Goal: Check status: Check status

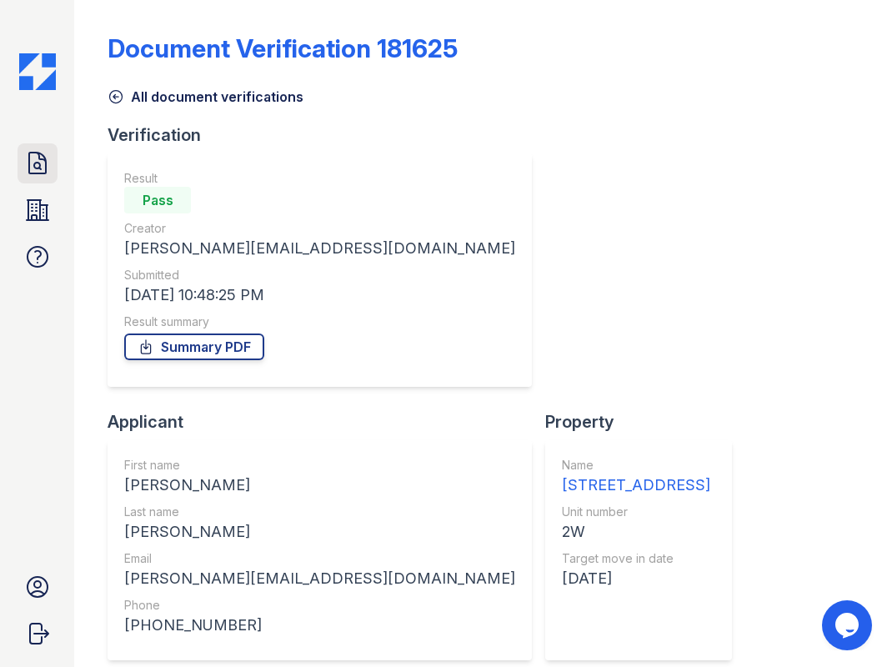
scroll to position [303, 0]
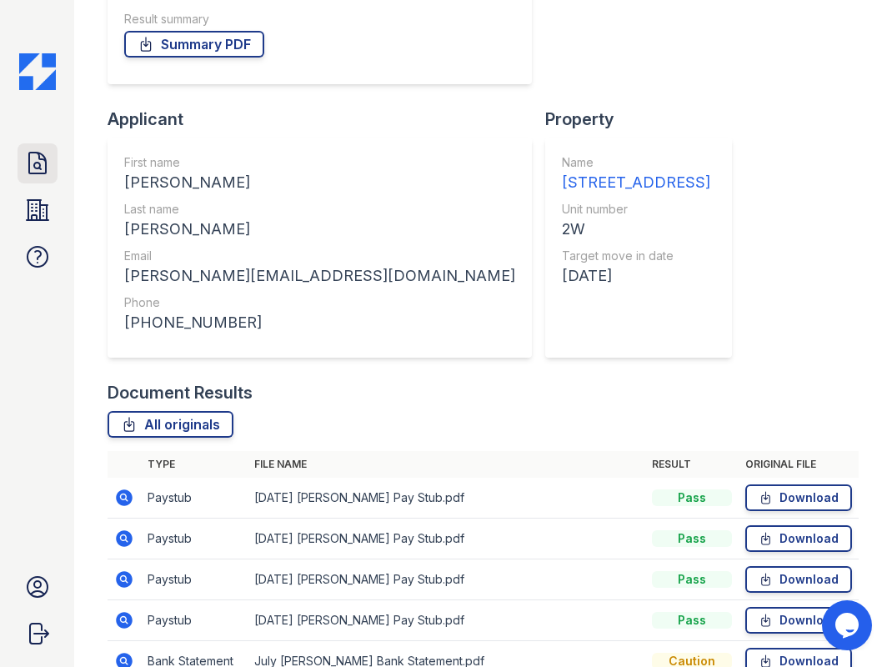
click at [49, 156] on icon at bounding box center [37, 163] width 27 height 27
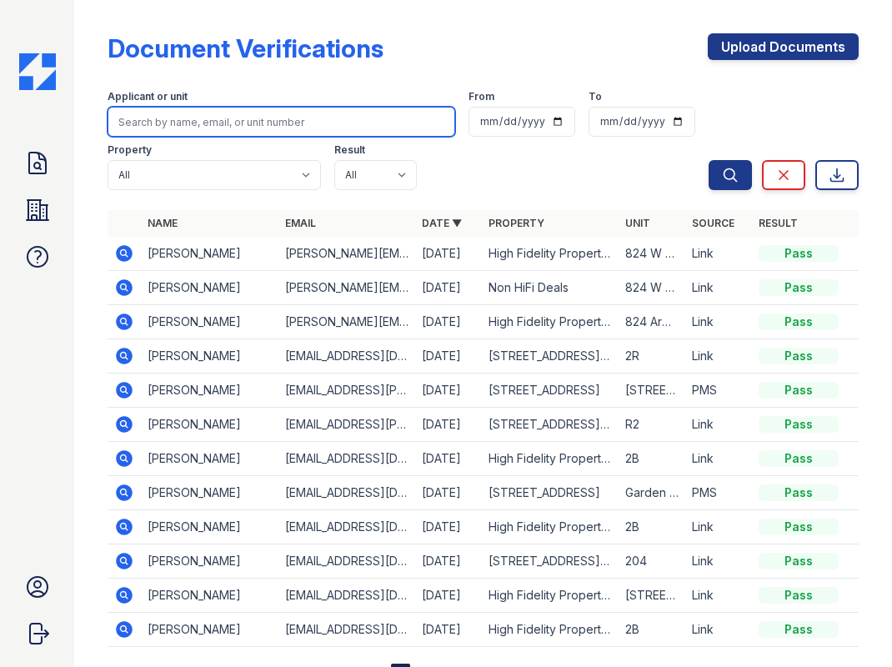
click at [256, 125] on input "search" at bounding box center [282, 122] width 348 height 30
paste input "Ricky Anderson"
type input "Ricky Anderson"
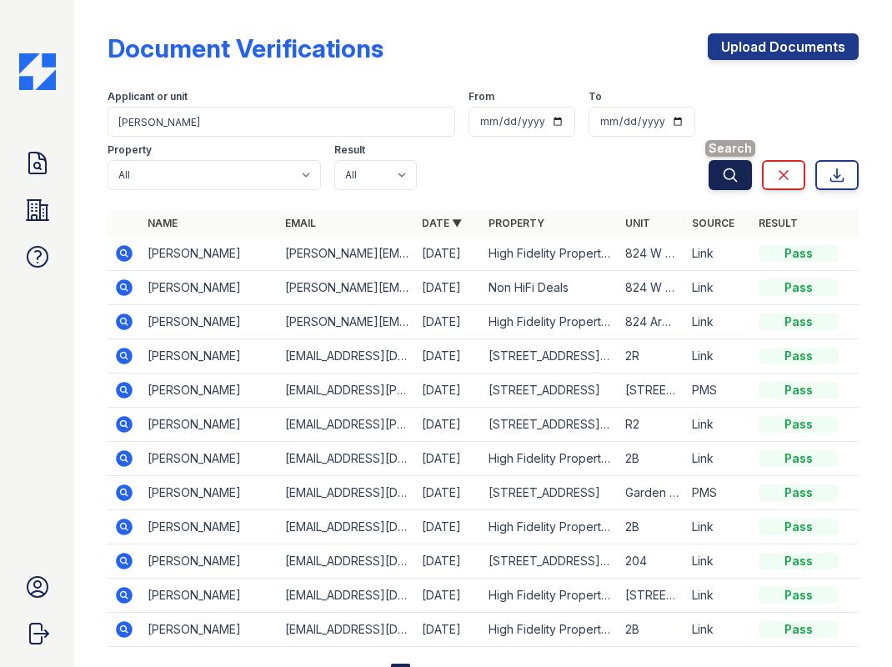
click at [722, 182] on icon "submit" at bounding box center [730, 175] width 17 height 17
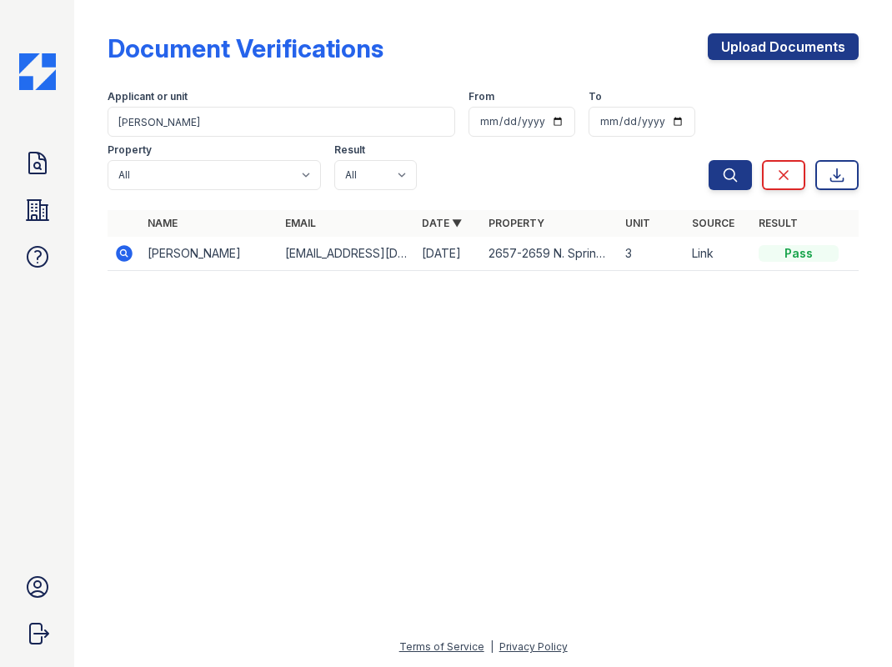
click at [128, 250] on icon at bounding box center [124, 253] width 17 height 17
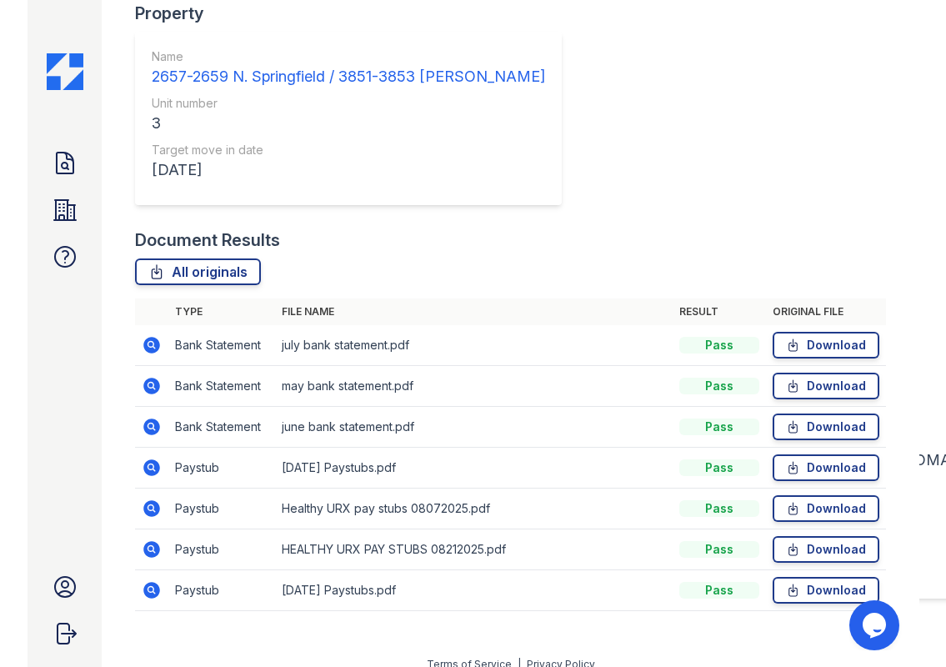
scroll to position [425, 0]
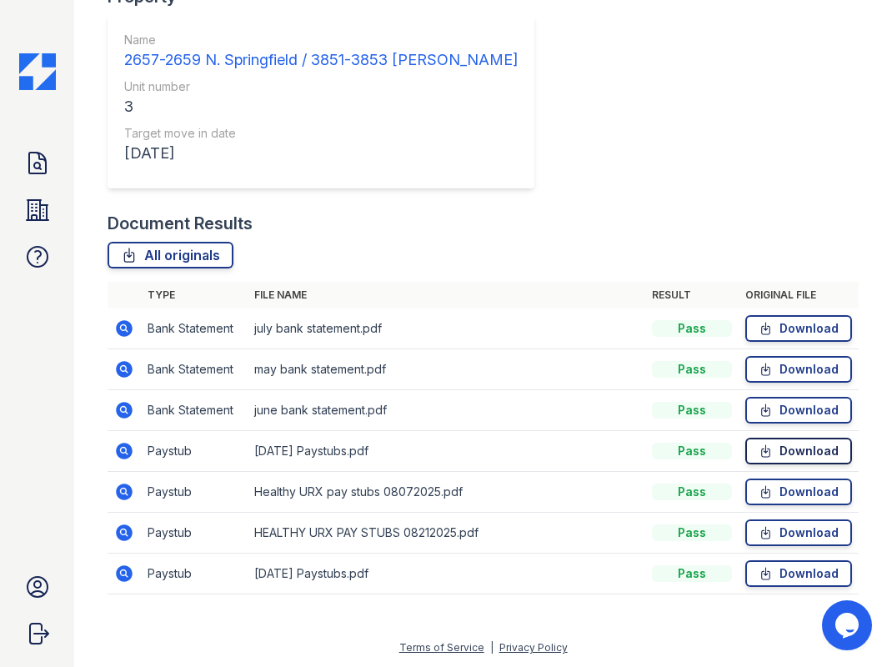
click at [758, 444] on icon at bounding box center [765, 451] width 14 height 17
click at [758, 573] on icon at bounding box center [765, 573] width 14 height 17
click at [758, 487] on icon at bounding box center [765, 491] width 14 height 17
click at [758, 451] on icon at bounding box center [765, 451] width 14 height 17
click at [758, 328] on icon at bounding box center [765, 328] width 14 height 17
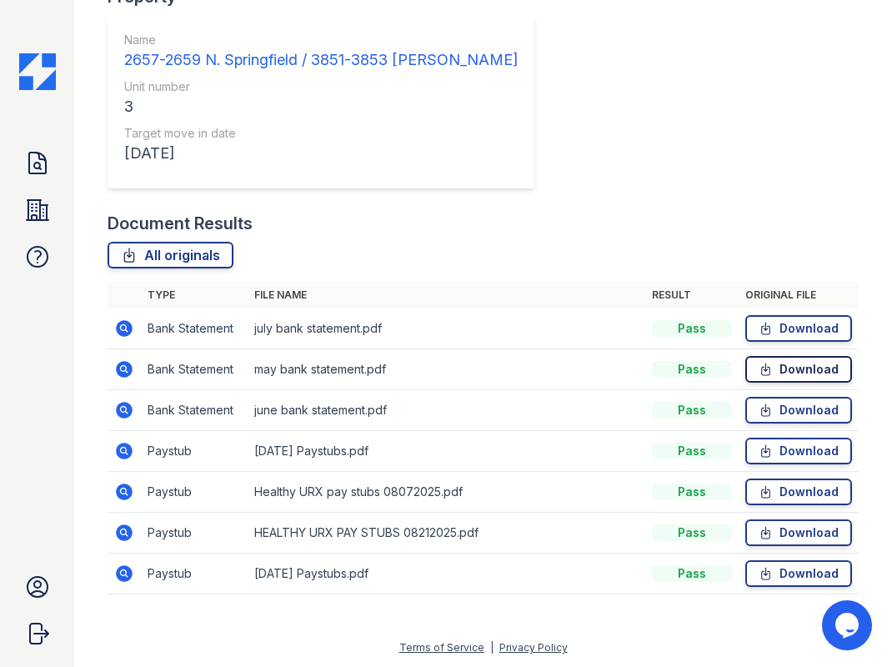
click at [758, 371] on icon at bounding box center [765, 369] width 14 height 17
click at [758, 413] on icon at bounding box center [765, 410] width 14 height 17
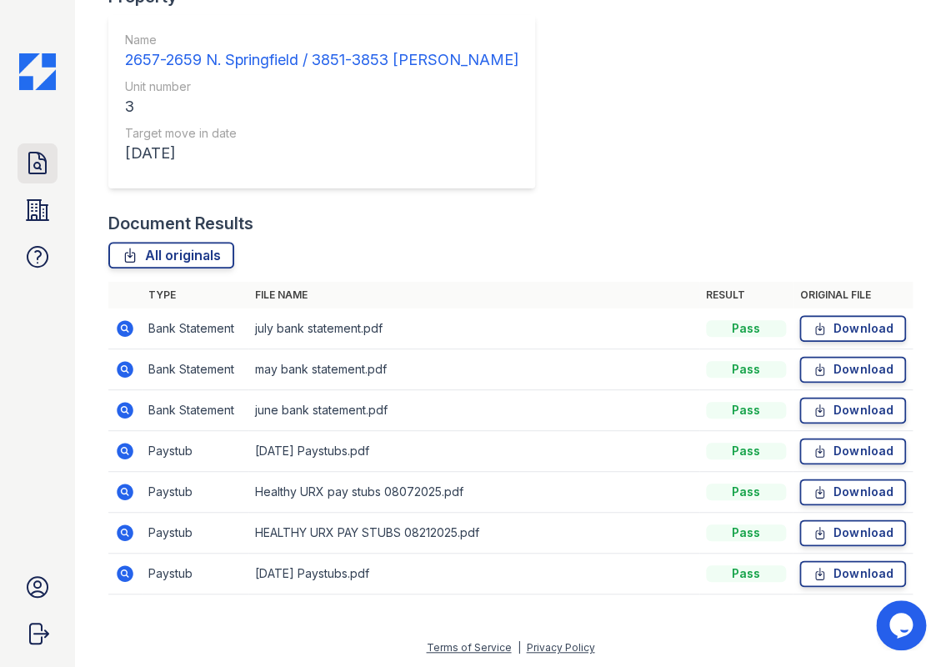
click at [24, 168] on icon at bounding box center [37, 163] width 27 height 27
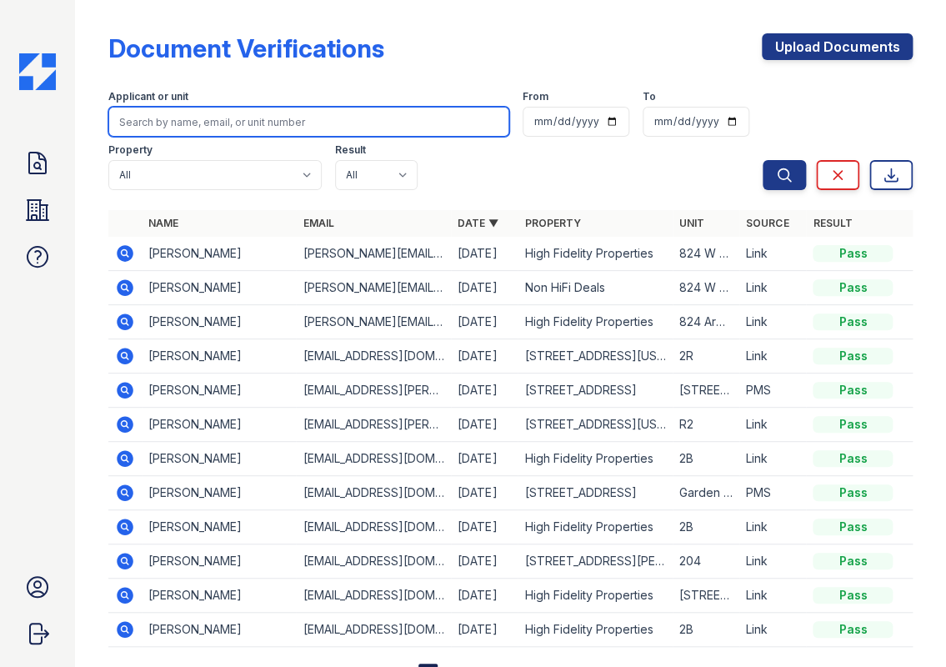
click at [209, 128] on input "search" at bounding box center [309, 122] width 402 height 30
paste input "Daniel Lafferty"
type input "[PERSON_NAME]"
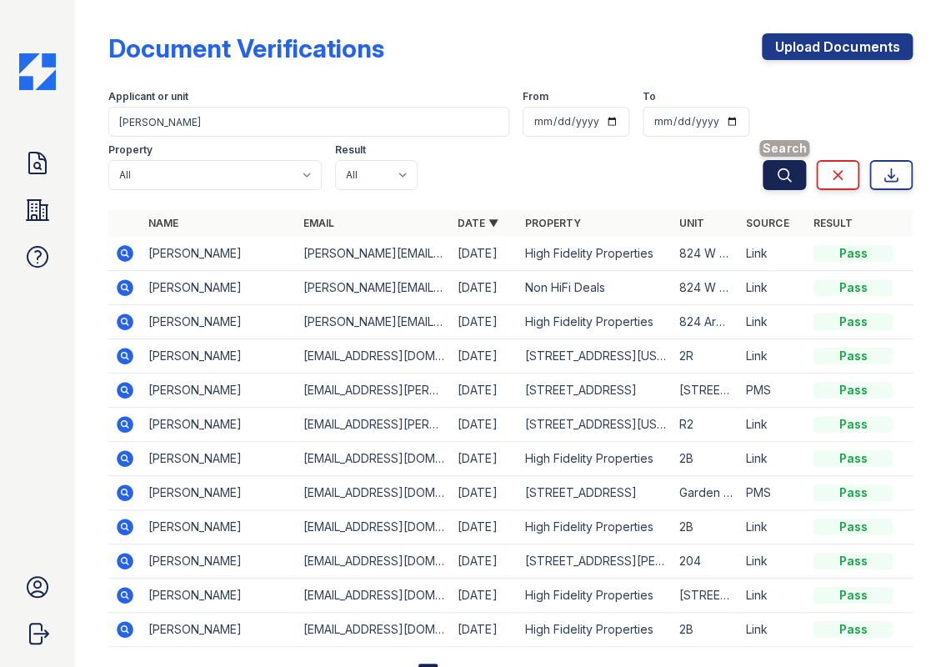
click at [763, 172] on button "Search" at bounding box center [784, 175] width 43 height 30
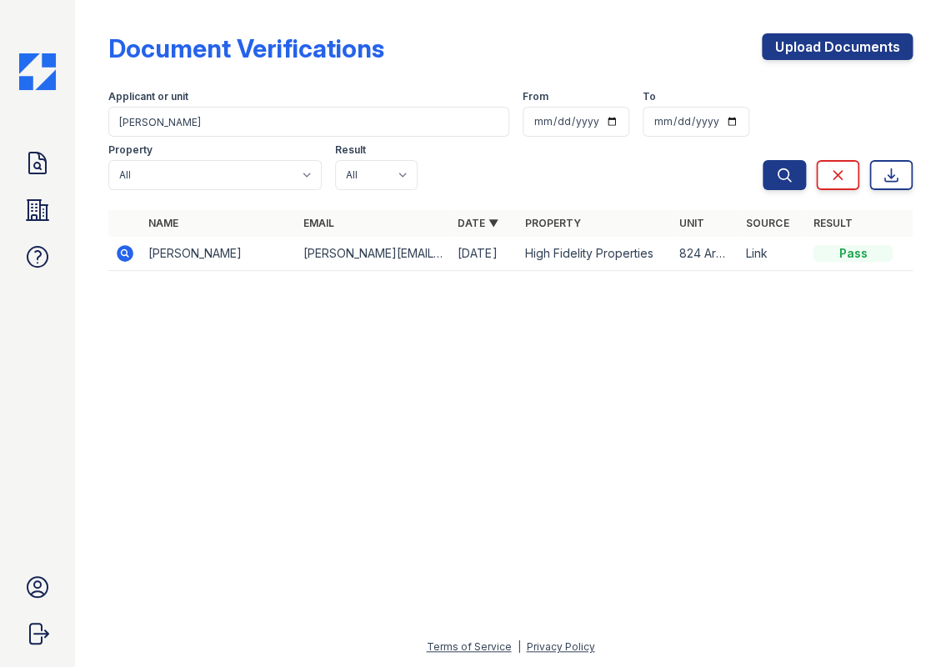
click at [120, 249] on icon at bounding box center [125, 253] width 17 height 17
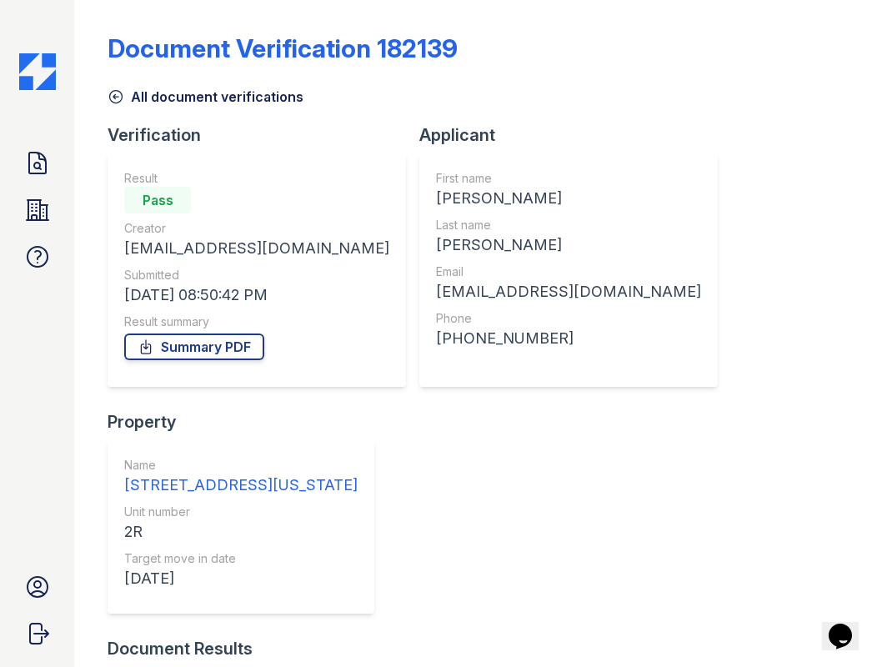
scroll to position [198, 0]
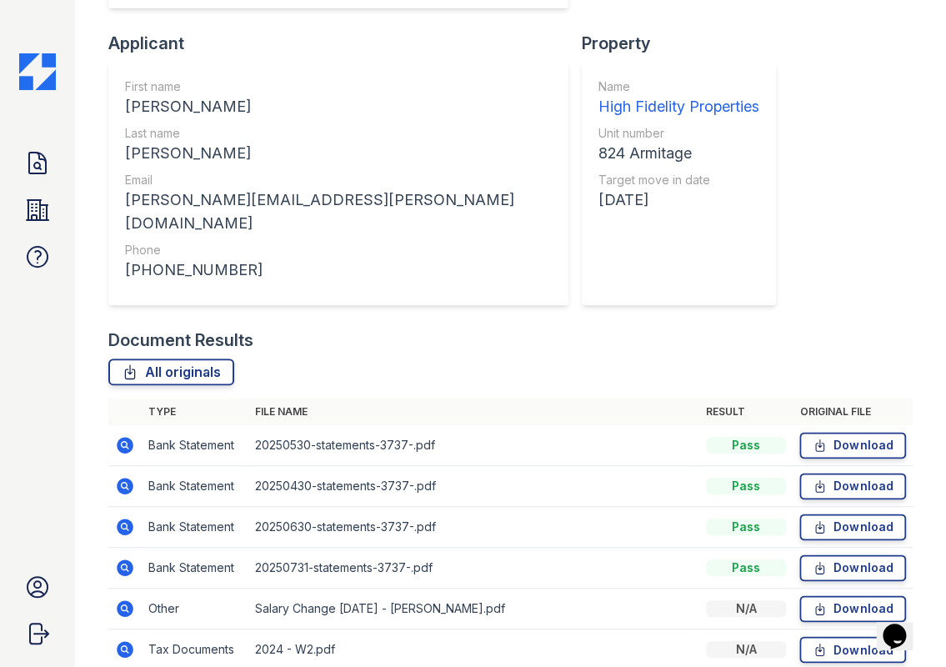
drag, startPoint x: 560, startPoint y: 330, endPoint x: 577, endPoint y: 326, distance: 17.2
click at [560, 629] on td "2024 - W2.pdf" at bounding box center [474, 649] width 452 height 41
click at [799, 636] on link "Download" at bounding box center [852, 649] width 107 height 27
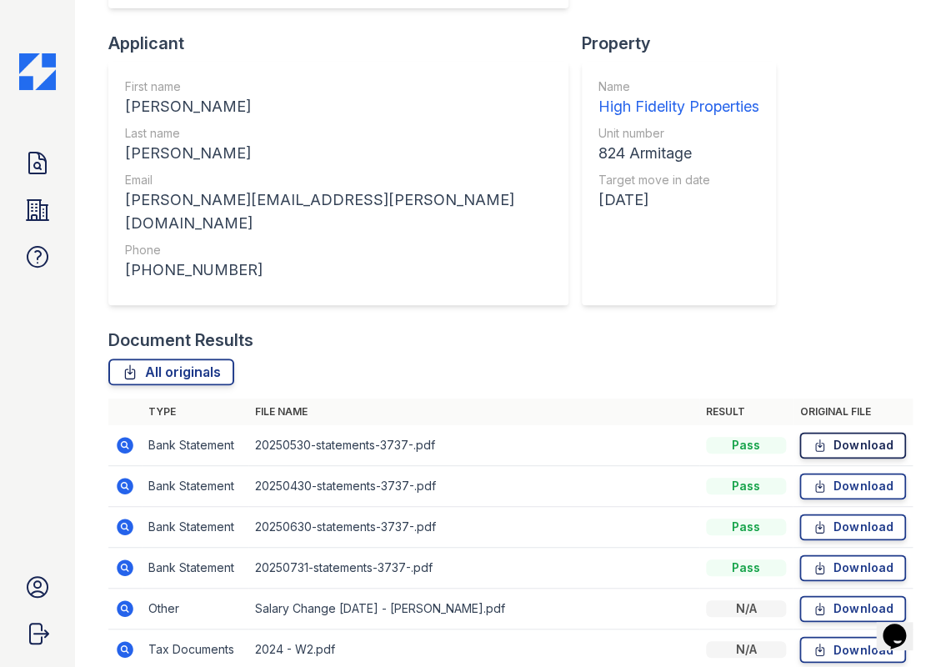
click at [813, 437] on icon at bounding box center [820, 445] width 14 height 17
click at [813, 478] on icon at bounding box center [820, 486] width 14 height 17
click at [813, 518] on icon at bounding box center [820, 526] width 14 height 17
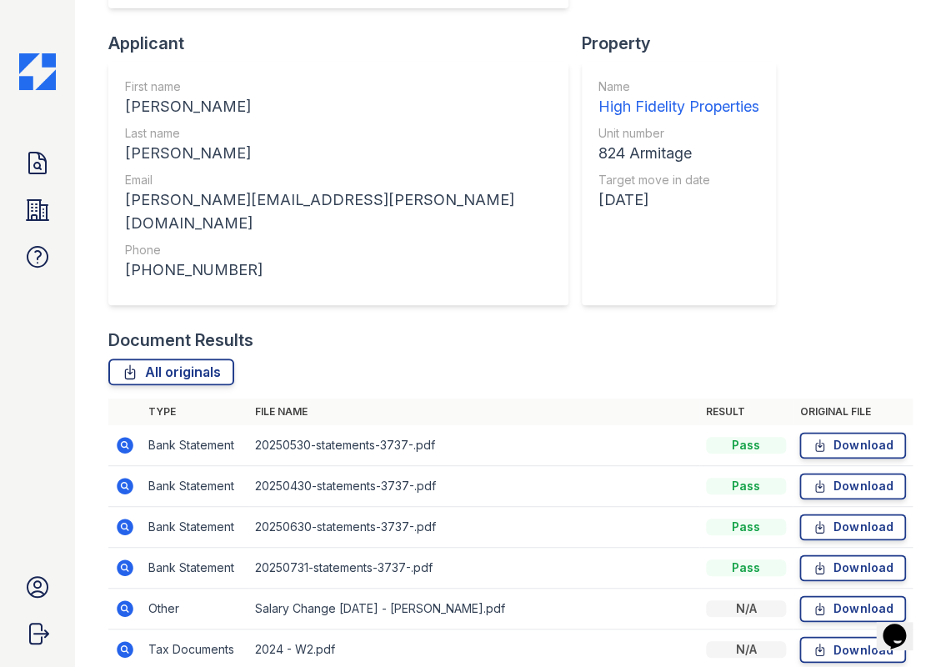
click at [813, 437] on icon at bounding box center [820, 445] width 14 height 17
click at [816, 480] on icon at bounding box center [820, 486] width 8 height 12
click at [816, 521] on icon at bounding box center [820, 527] width 8 height 12
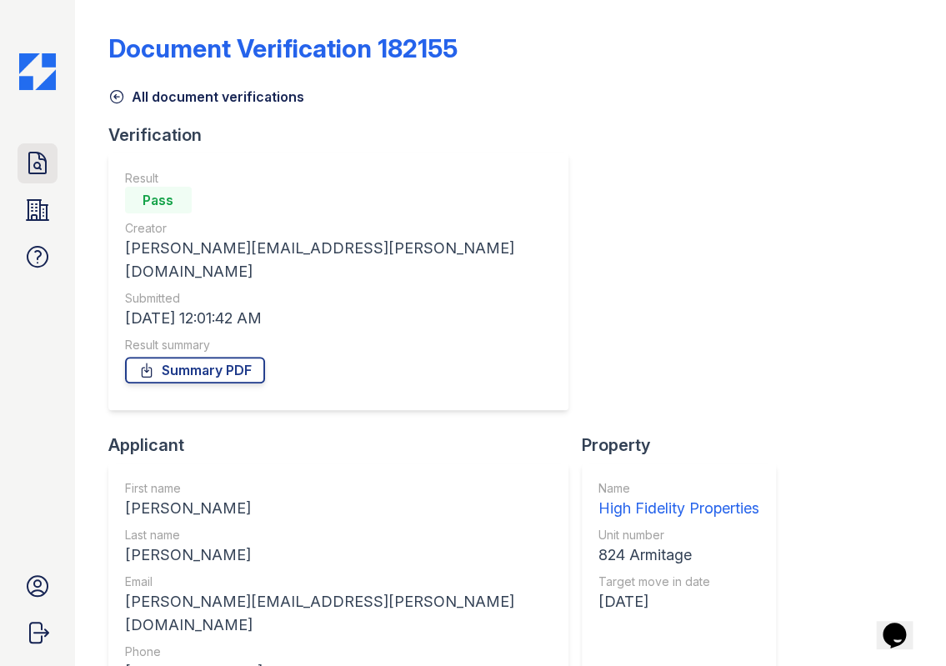
click at [19, 167] on link "Doc Verifications" at bounding box center [38, 163] width 40 height 40
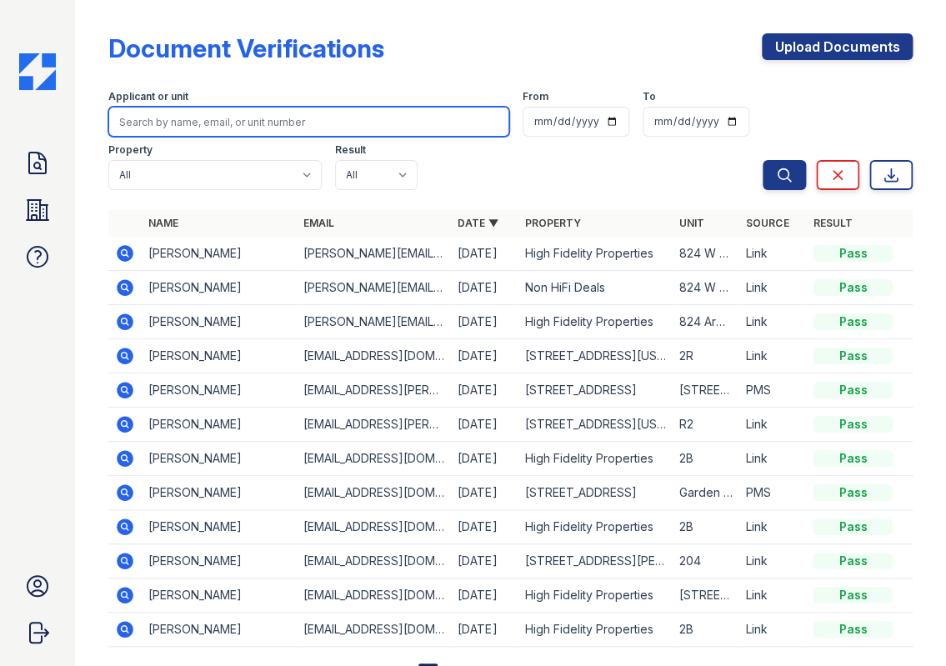
click at [198, 133] on input "search" at bounding box center [309, 122] width 402 height 30
paste input "Noemi Tavares"
type input "Noemi Tavares"
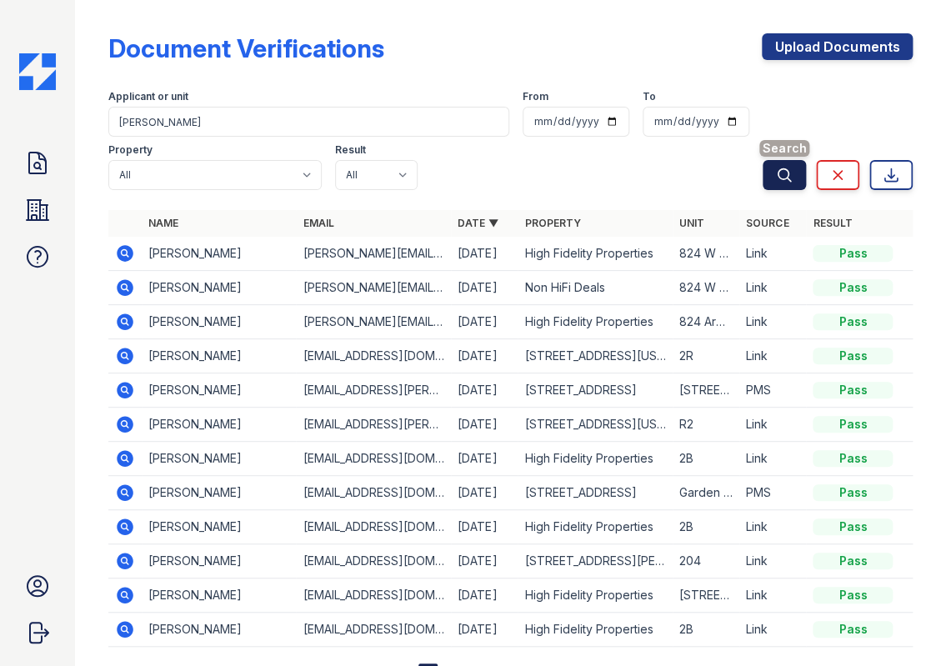
click at [778, 169] on icon "submit" at bounding box center [784, 174] width 13 height 13
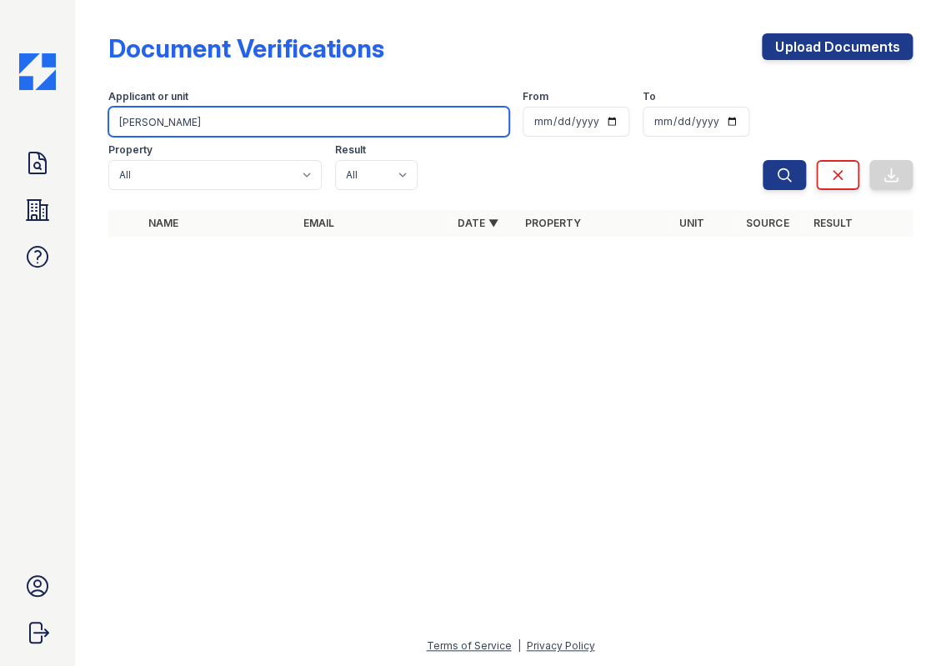
drag, startPoint x: 188, startPoint y: 116, endPoint x: 107, endPoint y: 115, distance: 81.7
click at [107, 115] on div "Document Verifications Upload Documents Filter Applicant or unit Noemi Tavares …" at bounding box center [511, 140] width 818 height 280
paste input "Sarah Burton"
type input "Sarah Burton"
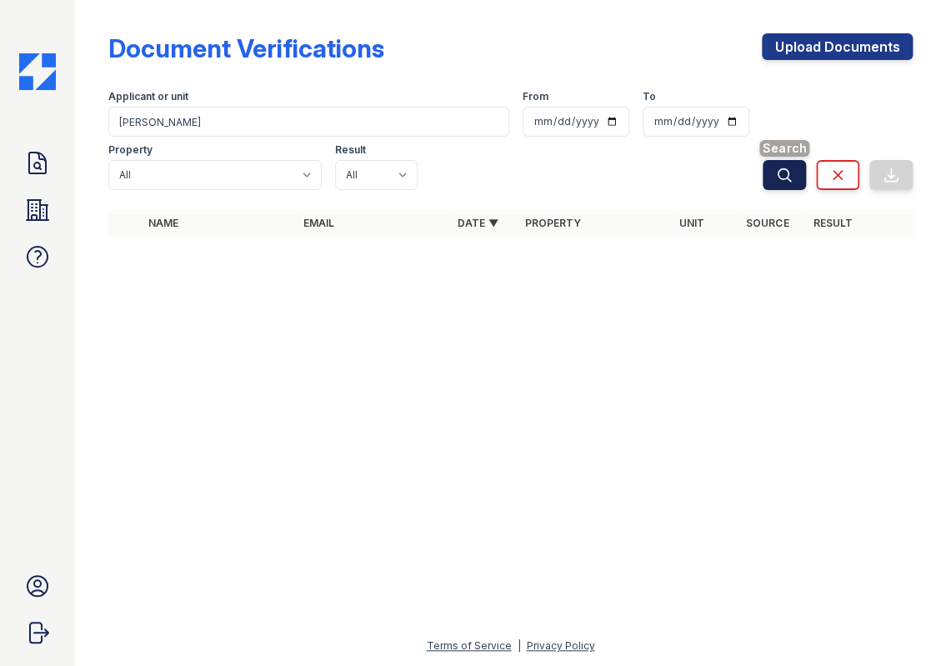
click at [791, 183] on button "Search" at bounding box center [784, 175] width 43 height 30
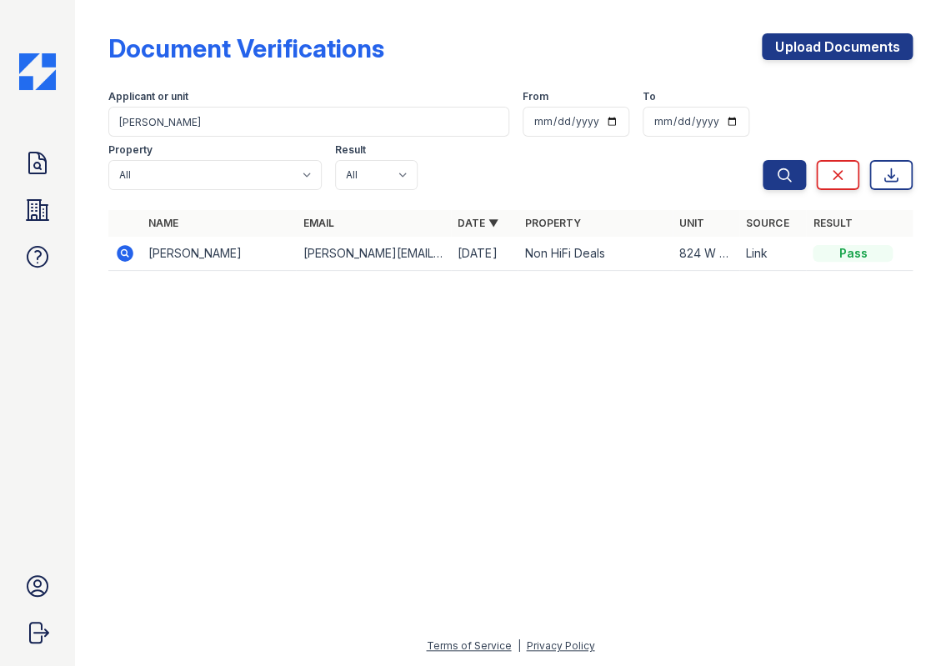
drag, startPoint x: 121, startPoint y: 254, endPoint x: 119, endPoint y: 243, distance: 11.0
click at [121, 254] on icon at bounding box center [125, 253] width 20 height 20
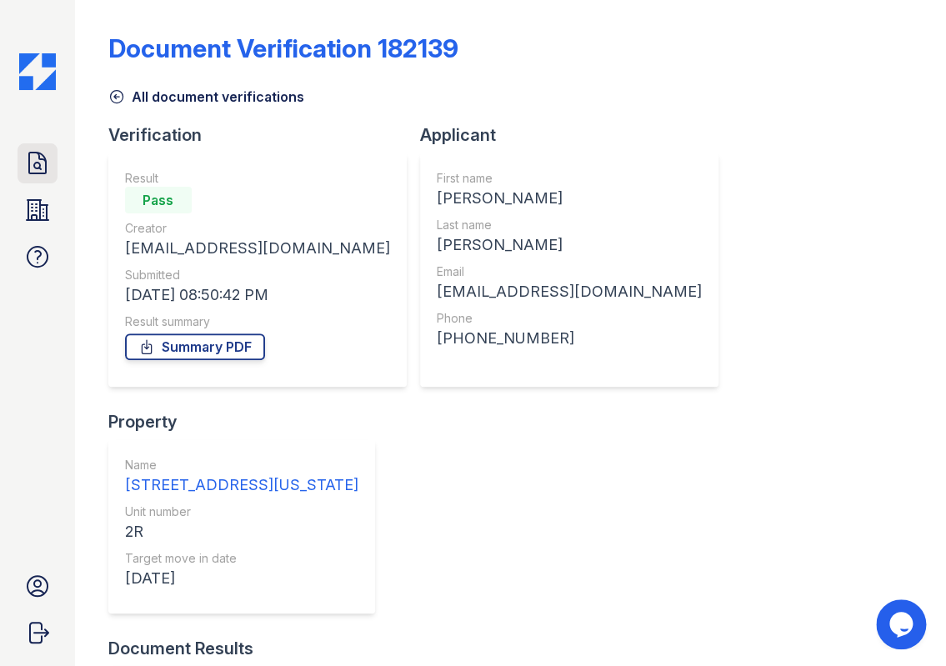
click at [41, 167] on icon at bounding box center [37, 163] width 27 height 27
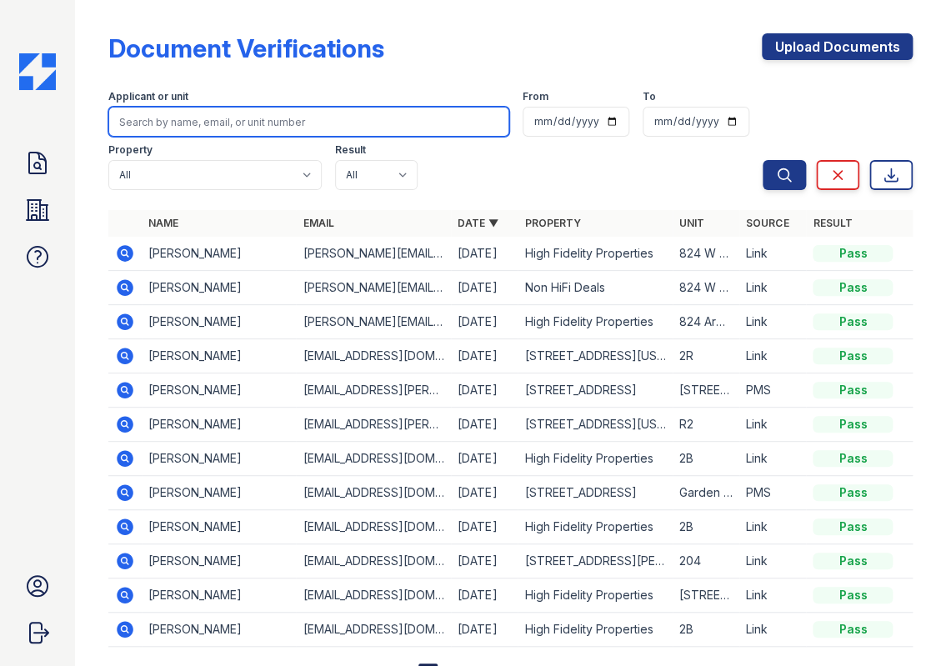
click at [206, 124] on input "search" at bounding box center [309, 122] width 402 height 30
paste input "[PERSON_NAME]"
type input "[PERSON_NAME]"
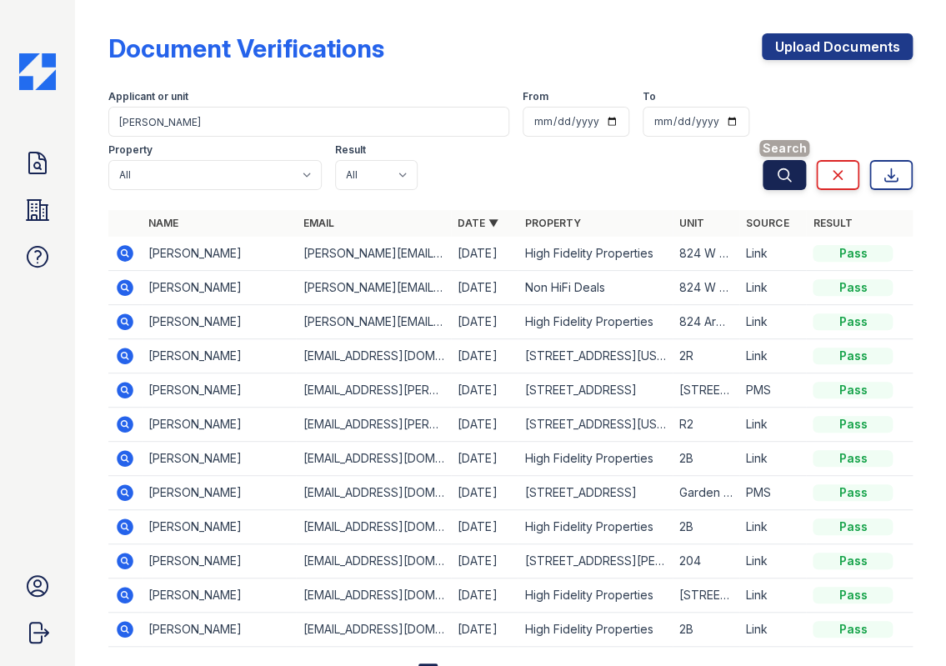
click at [783, 177] on button "Search" at bounding box center [784, 175] width 43 height 30
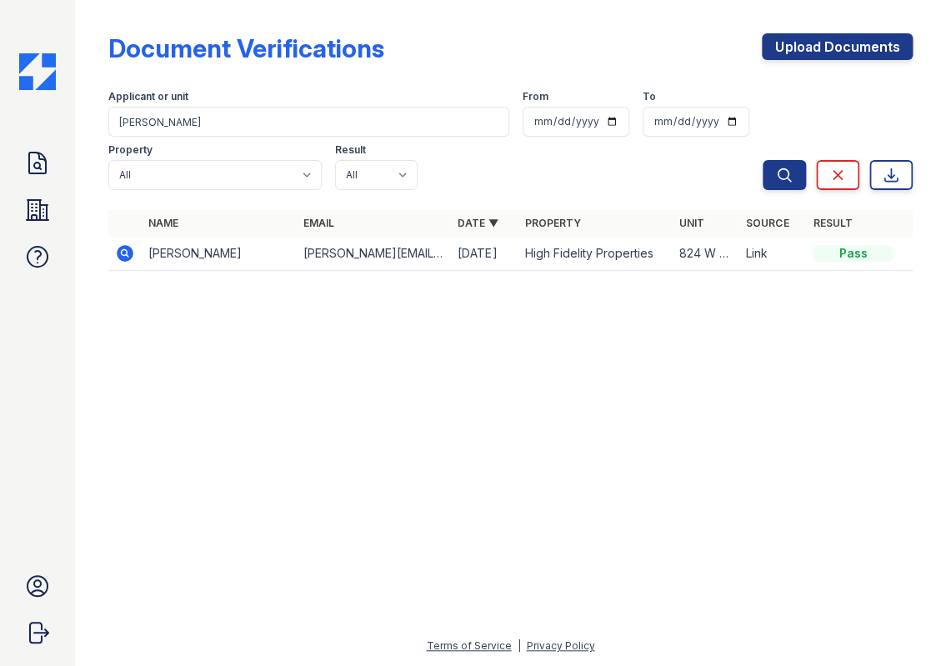
click at [126, 253] on icon at bounding box center [125, 253] width 20 height 20
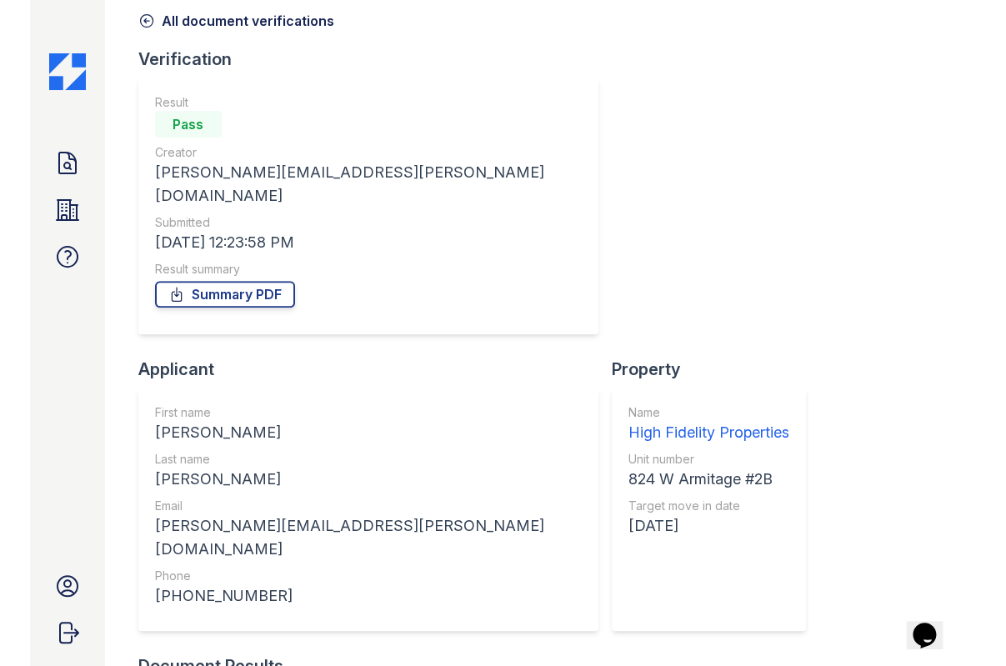
scroll to position [117, 0]
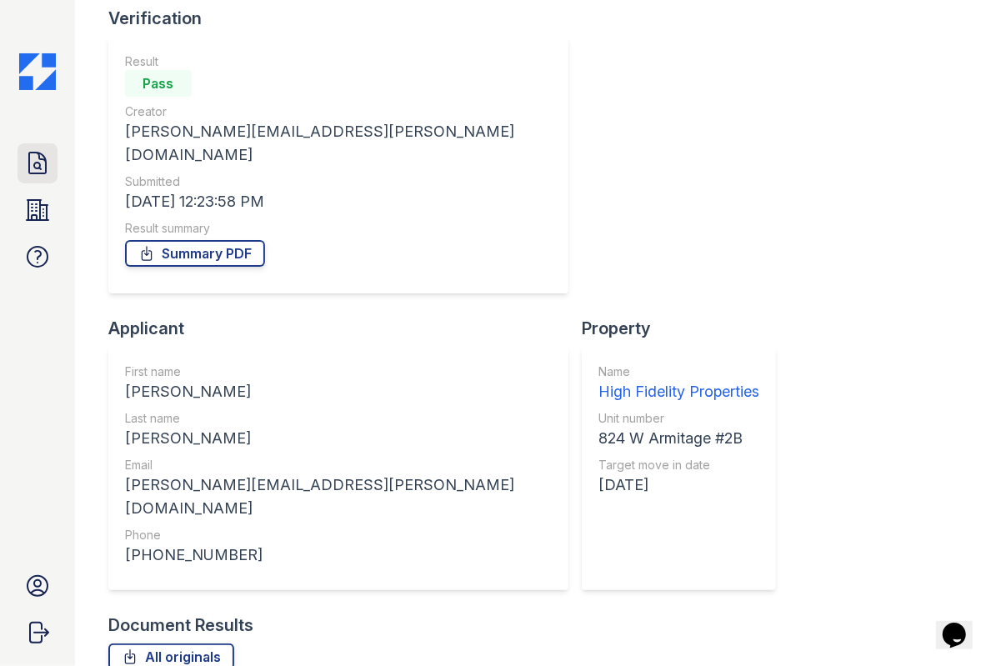
click at [33, 158] on icon at bounding box center [37, 163] width 27 height 27
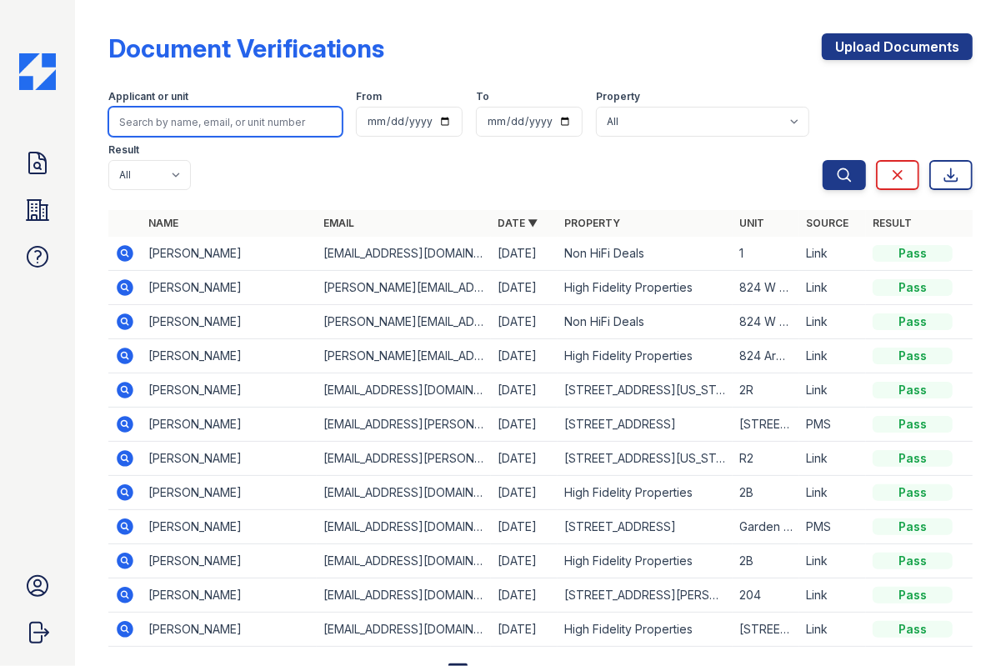
click at [189, 126] on input "search" at bounding box center [225, 122] width 234 height 30
paste input "JW LuAna Madrid-Mirabal"
type input "JW LuAna Madrid-Mirabal"
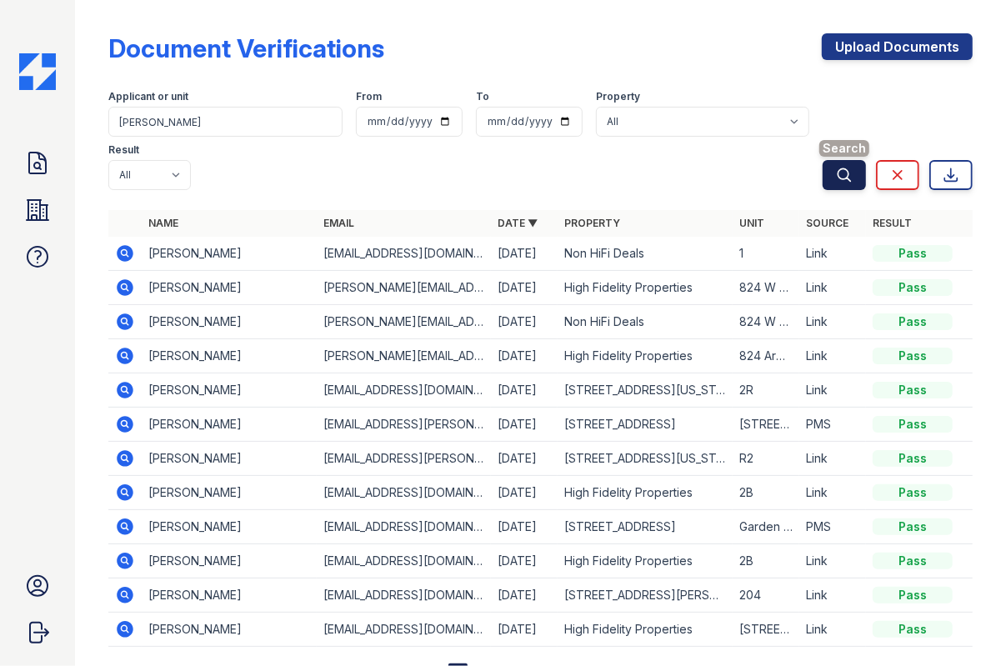
click at [838, 170] on icon "submit" at bounding box center [844, 174] width 13 height 13
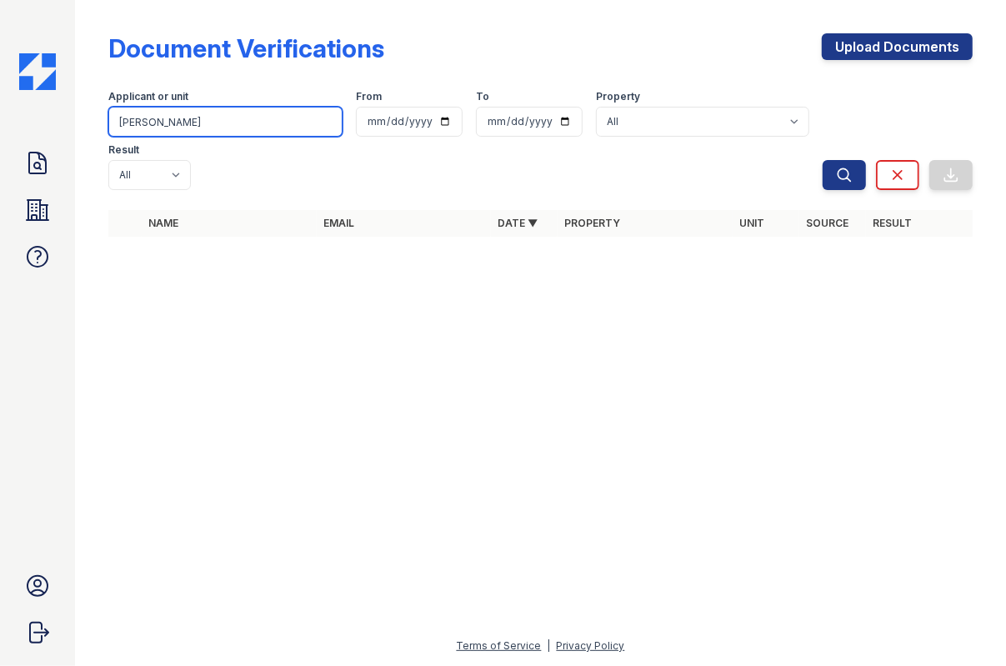
drag, startPoint x: 133, startPoint y: 118, endPoint x: 56, endPoint y: 118, distance: 76.7
click at [58, 121] on div "Doc Verifications Properties FAQ Jessica West High Fidelity Property Management…" at bounding box center [503, 333] width 1006 height 666
type input "LuAna Madrid-Mirabal"
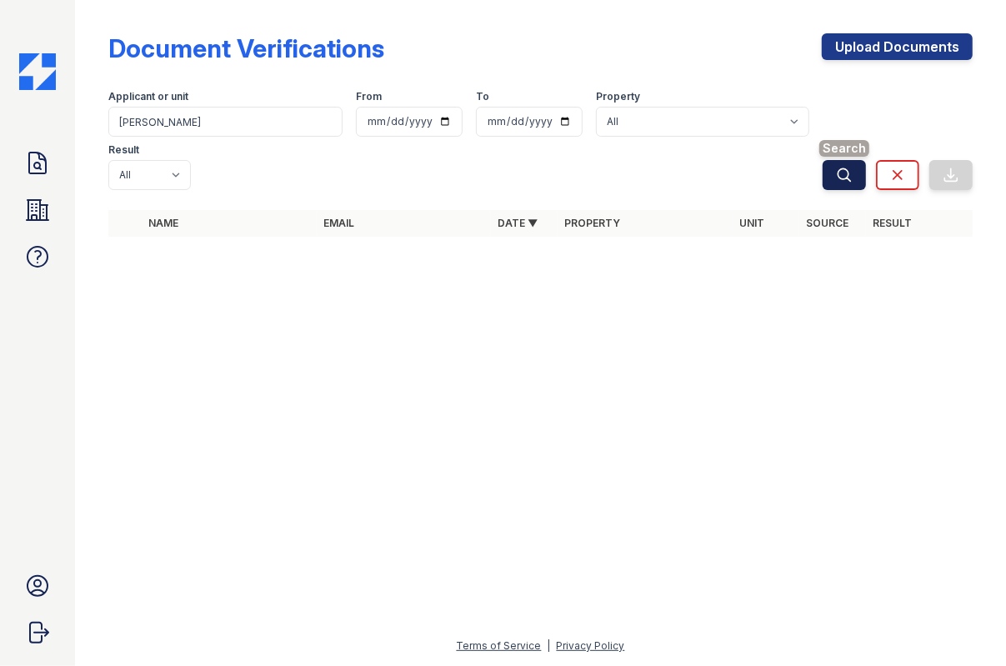
click at [823, 176] on button "Search" at bounding box center [844, 175] width 43 height 30
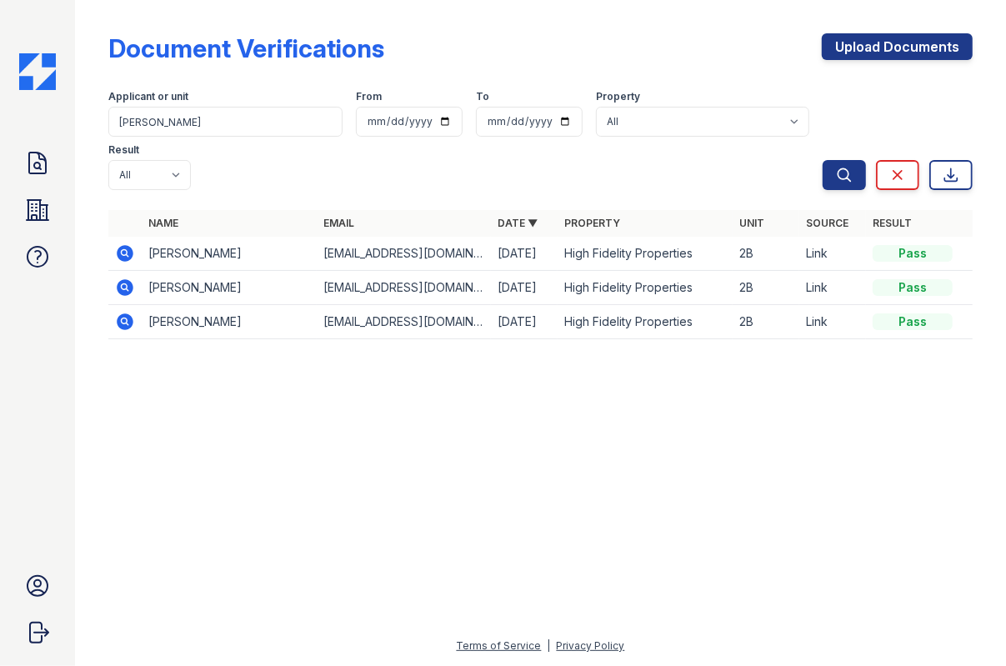
drag, startPoint x: 120, startPoint y: 248, endPoint x: 162, endPoint y: 187, distance: 74.4
click at [120, 248] on icon at bounding box center [125, 253] width 17 height 17
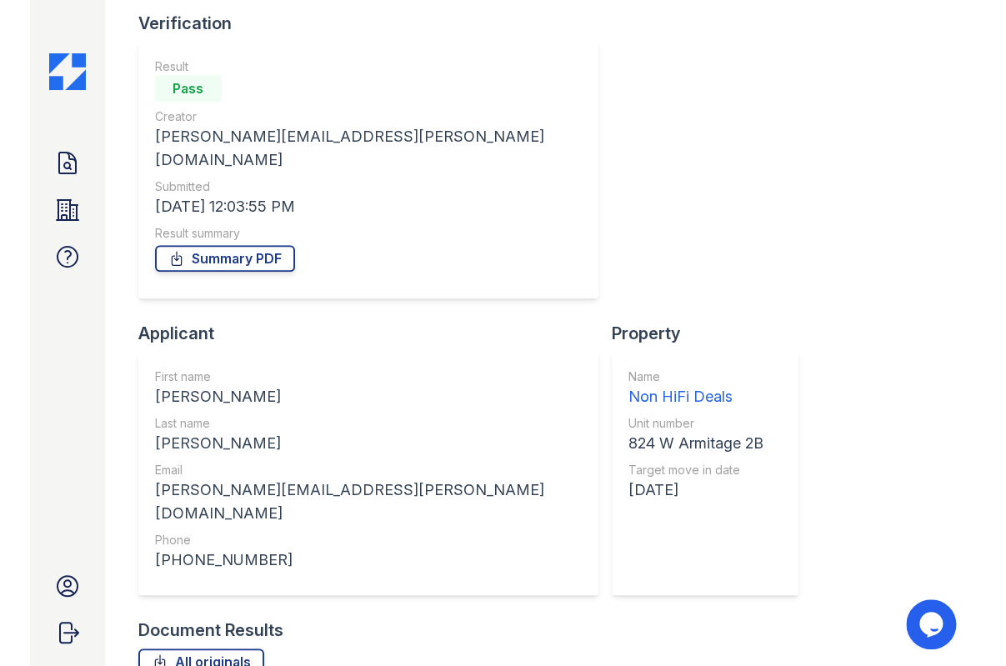
scroll to position [117, 0]
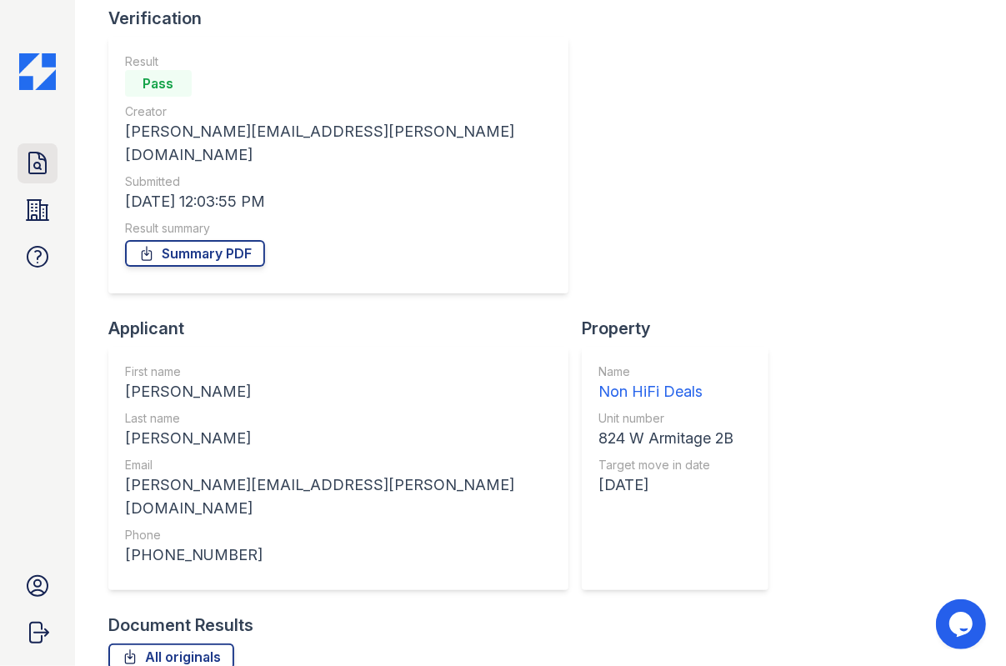
click at [29, 171] on icon at bounding box center [37, 163] width 17 height 21
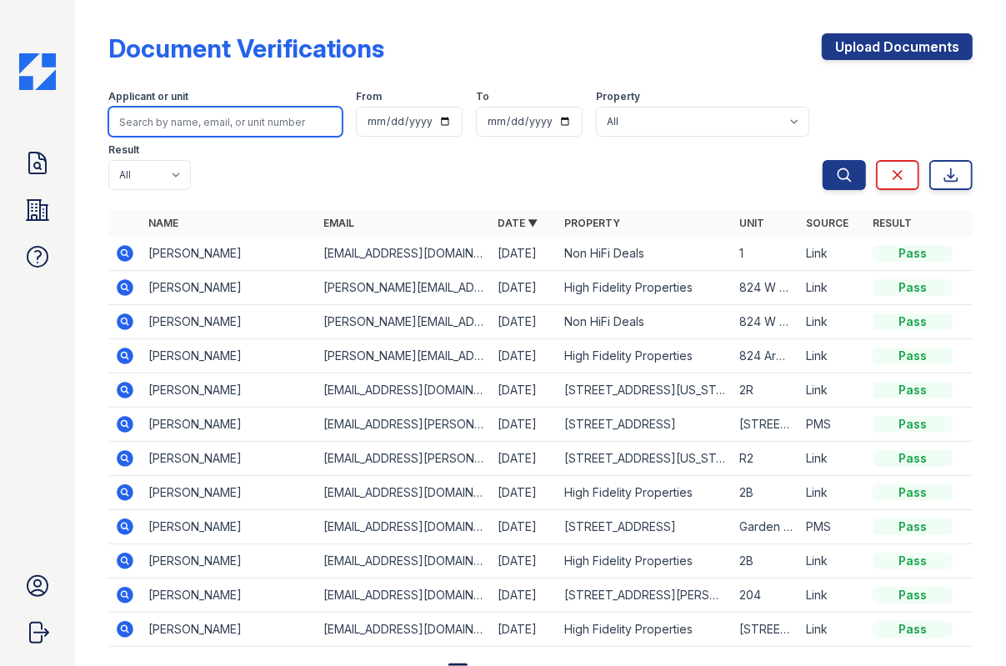
click at [255, 121] on input "search" at bounding box center [225, 122] width 234 height 30
paste input "Matthew Martinez"
type input "Matthew Martinez"
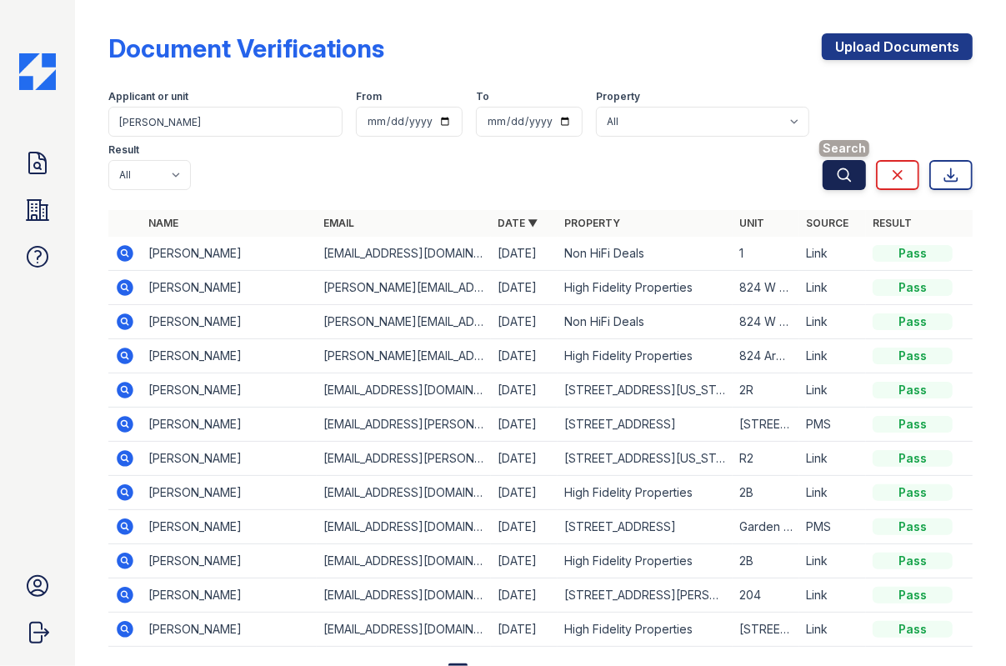
click at [823, 166] on button "Search" at bounding box center [844, 175] width 43 height 30
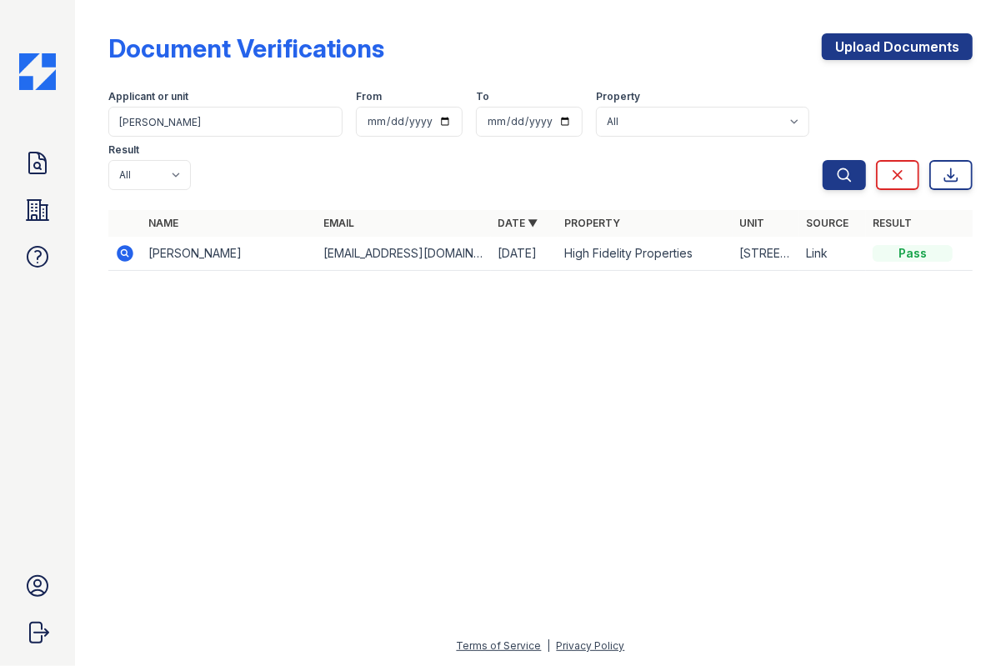
click at [124, 253] on icon at bounding box center [124, 252] width 4 height 4
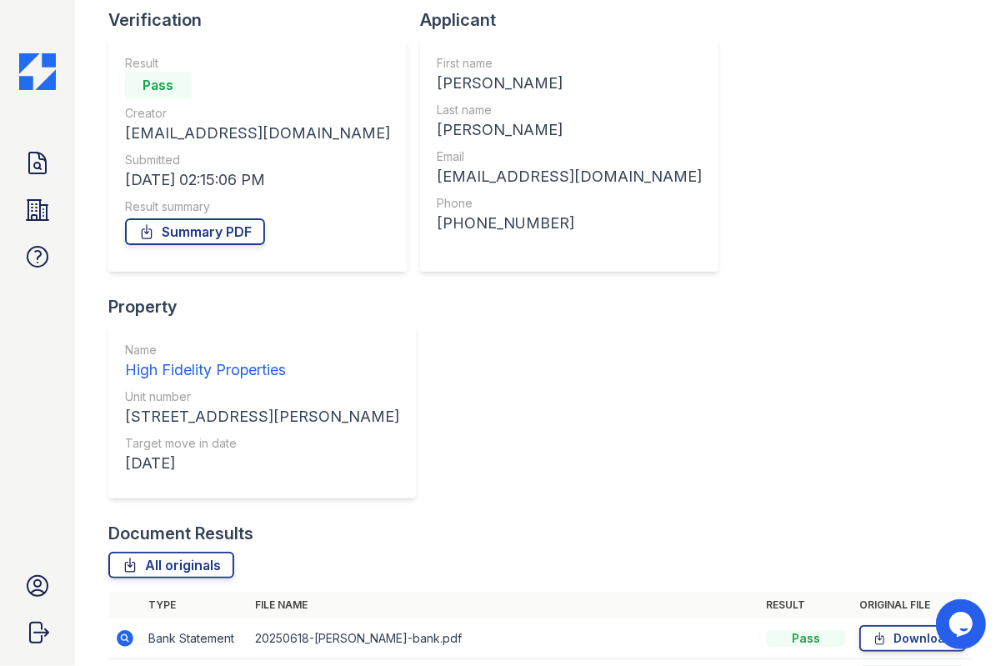
scroll to position [117, 0]
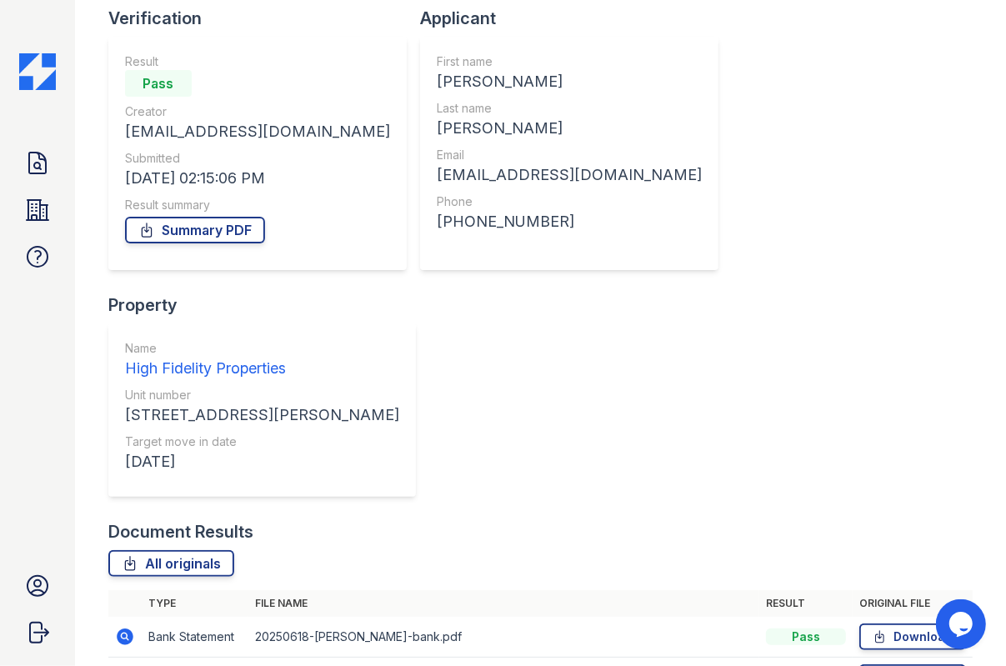
drag, startPoint x: 867, startPoint y: 575, endPoint x: 848, endPoint y: 573, distance: 18.5
click at [873, 628] on icon at bounding box center [880, 636] width 14 height 17
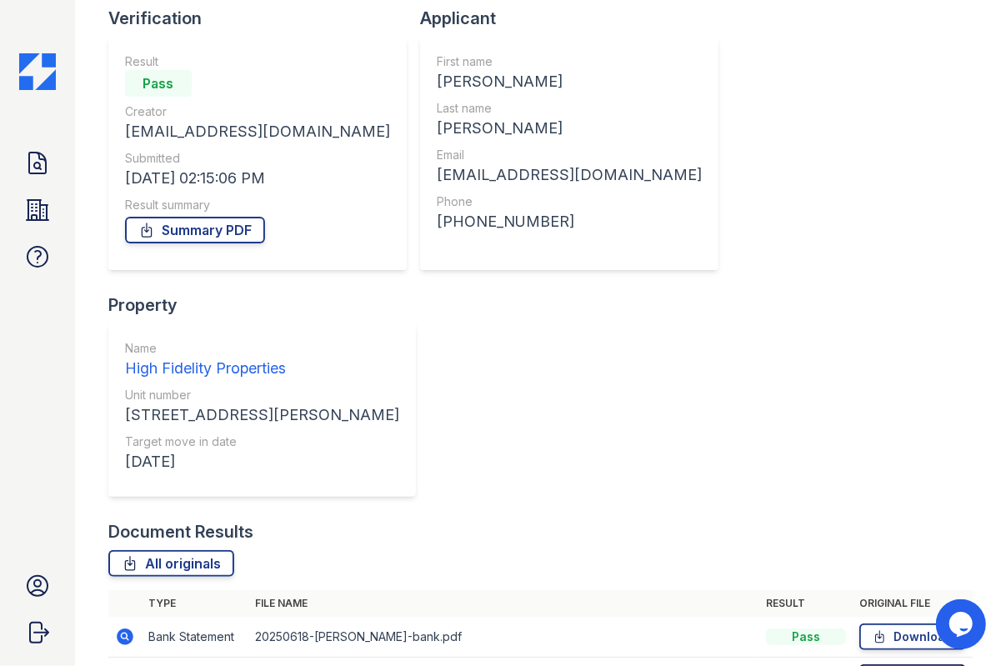
click at [873, 665] on icon at bounding box center [880, 677] width 14 height 17
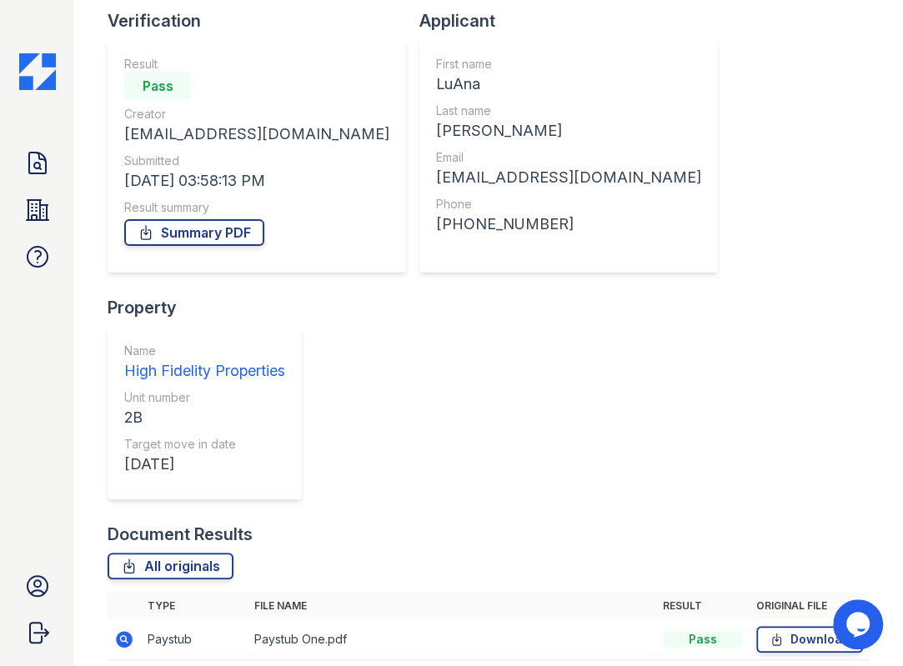
scroll to position [117, 0]
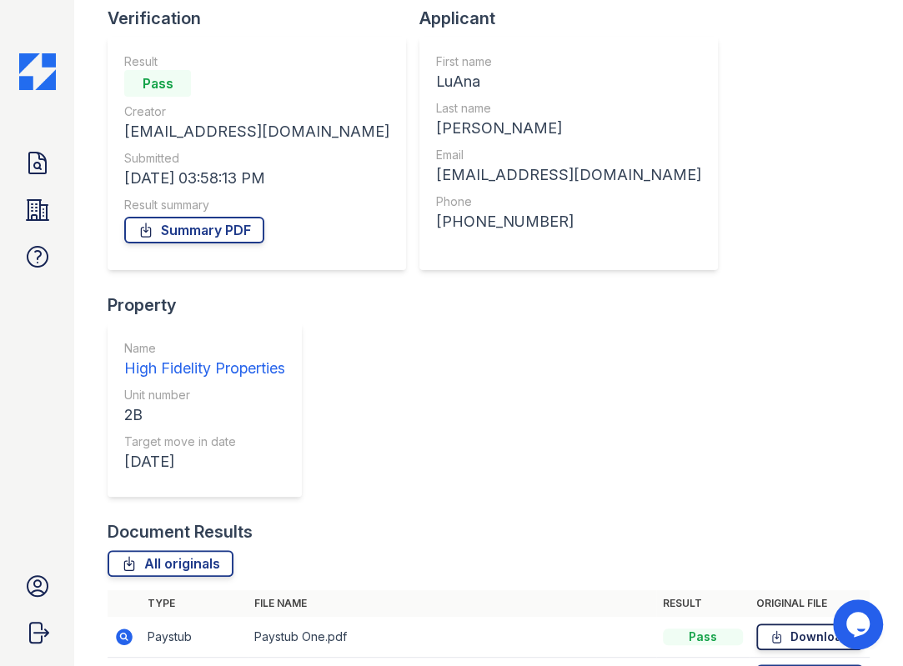
click at [769, 628] on icon at bounding box center [776, 636] width 14 height 17
click at [773, 665] on icon at bounding box center [777, 678] width 8 height 12
